Goal: Transaction & Acquisition: Purchase product/service

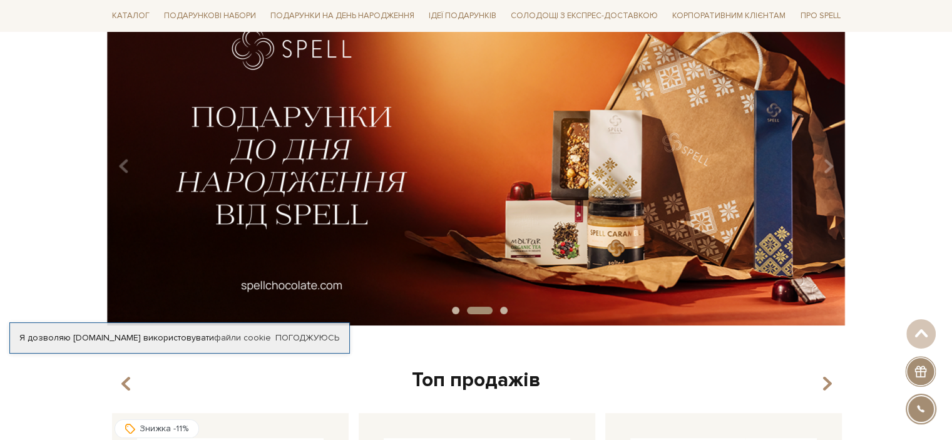
scroll to position [63, 0]
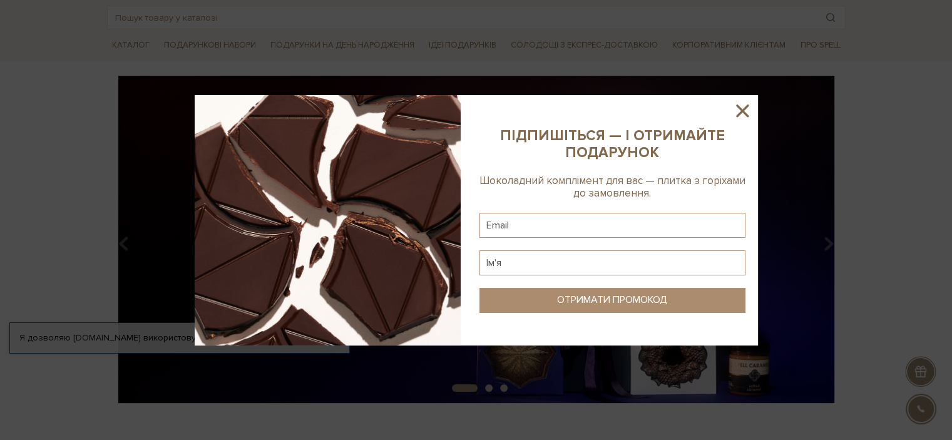
click at [743, 109] on icon at bounding box center [742, 111] width 13 height 13
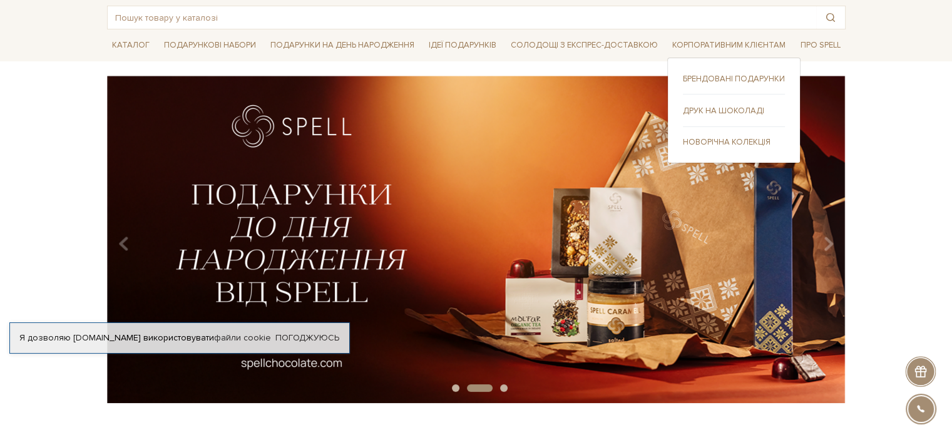
click at [738, 76] on link "Брендовані подарунки" at bounding box center [734, 78] width 102 height 11
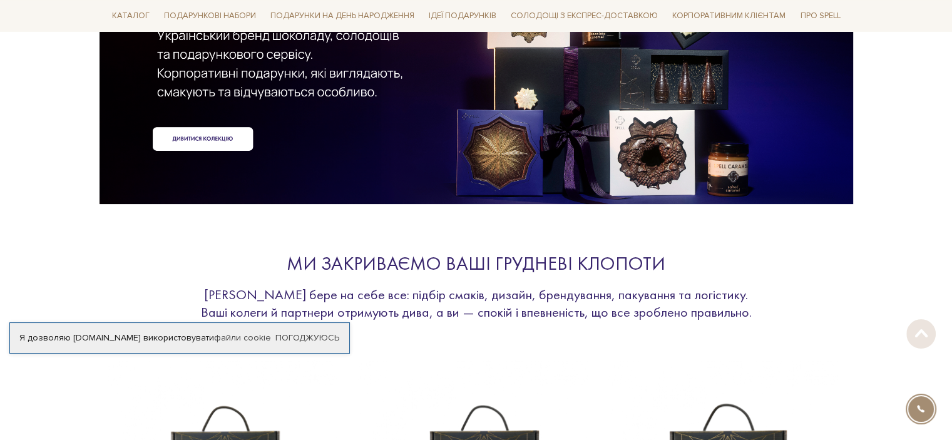
scroll to position [250, 0]
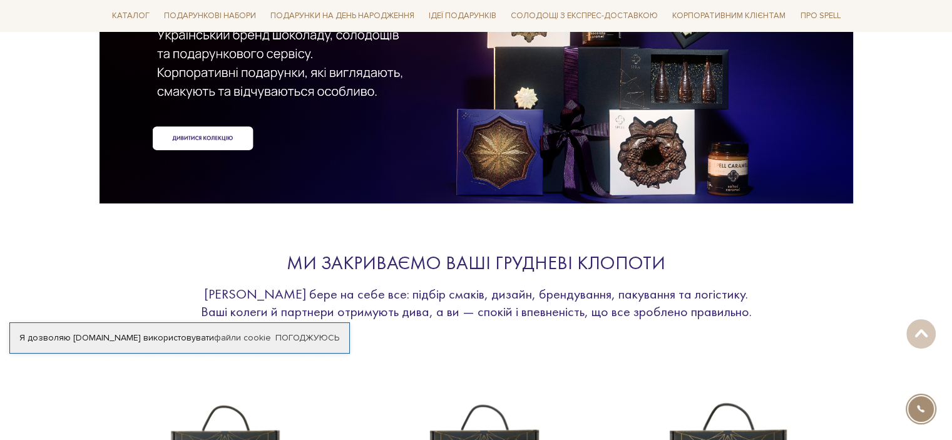
drag, startPoint x: 215, startPoint y: 134, endPoint x: 284, endPoint y: 191, distance: 89.3
click at [215, 135] on div at bounding box center [476, 28] width 738 height 280
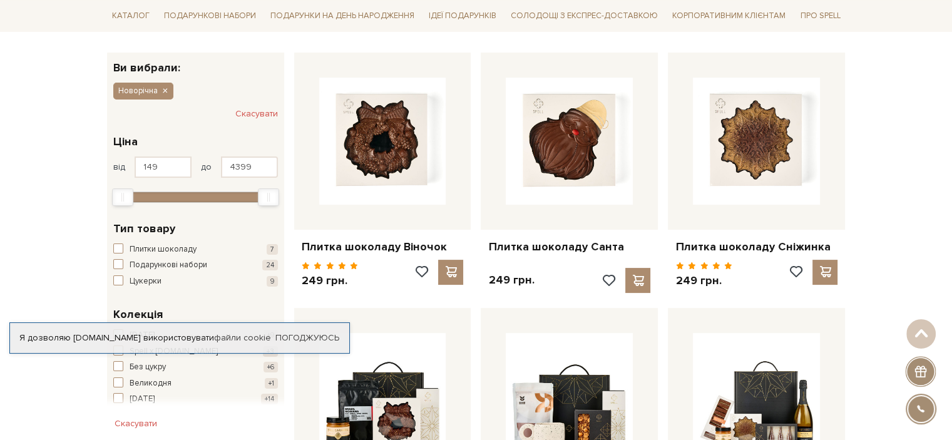
click at [111, 335] on div "Я дозволяю spellchocolate.com використовувати файли cookie" at bounding box center [179, 337] width 339 height 11
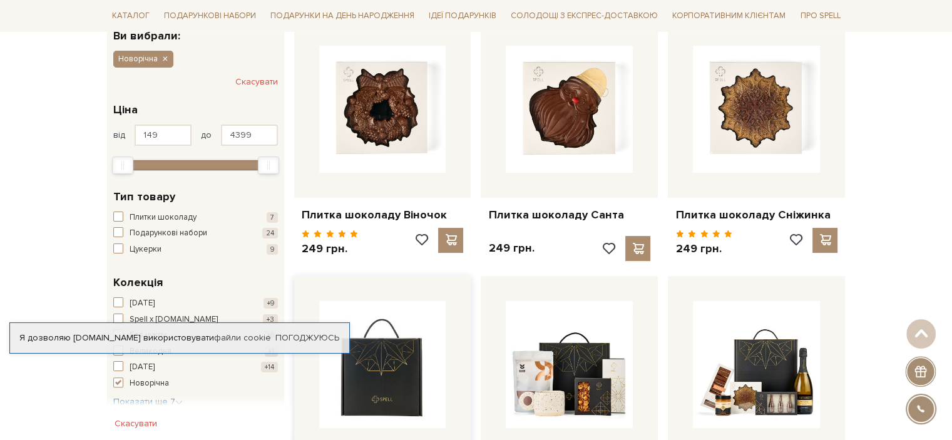
scroll to position [250, 0]
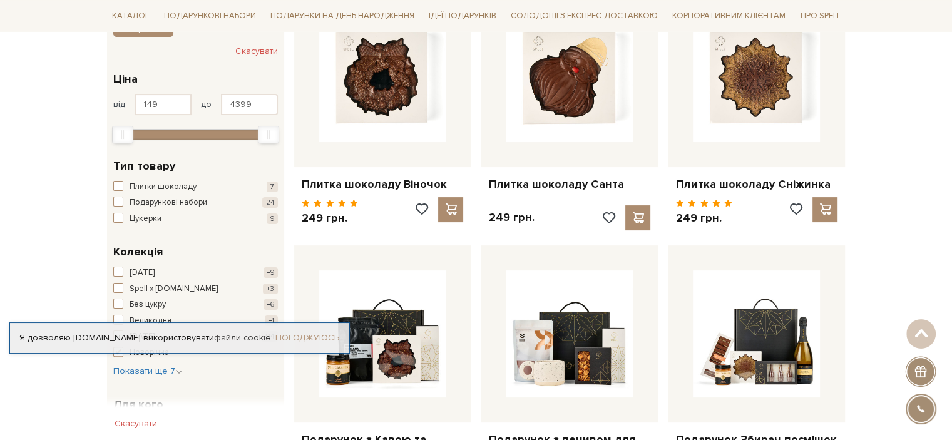
drag, startPoint x: 322, startPoint y: 337, endPoint x: 438, endPoint y: 360, distance: 117.9
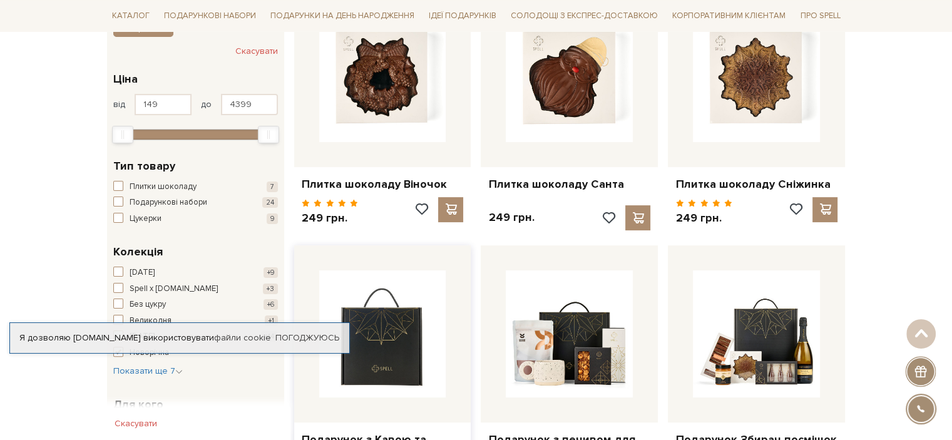
click at [322, 337] on link "Погоджуюсь" at bounding box center [307, 337] width 64 height 11
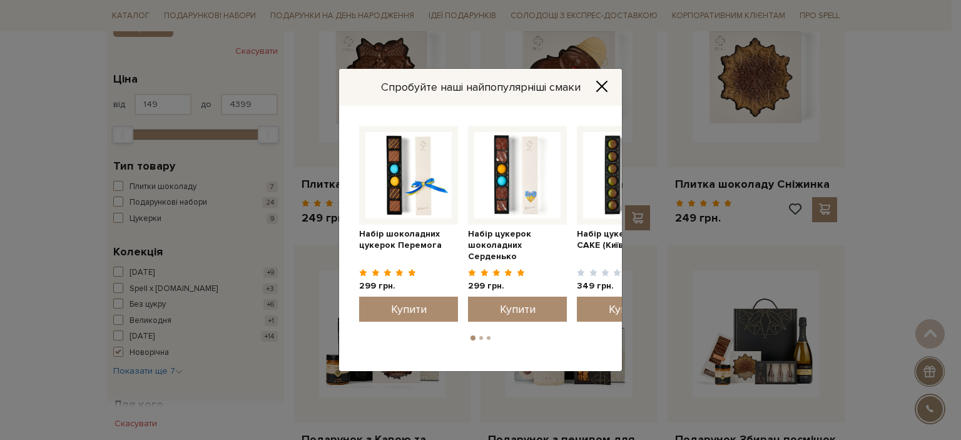
click at [606, 84] on icon "Close" at bounding box center [602, 86] width 13 height 13
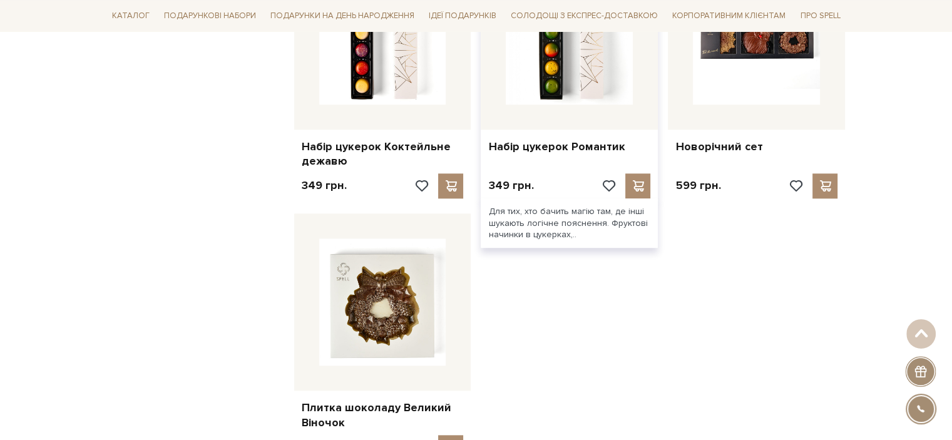
scroll to position [1377, 0]
